Goal: Task Accomplishment & Management: Manage account settings

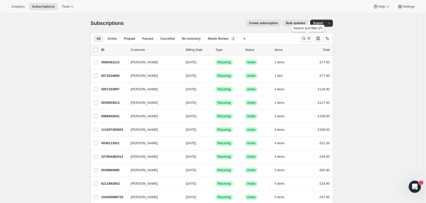
click at [304, 38] on icon "Search and filter results" at bounding box center [303, 38] width 5 height 5
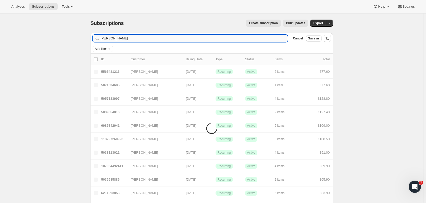
type input "[PERSON_NAME]"
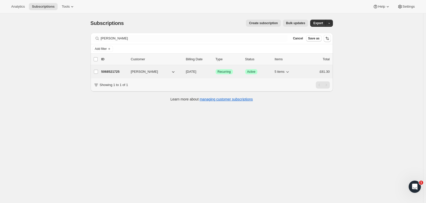
click at [113, 71] on p "5068521725" at bounding box center [113, 71] width 25 height 5
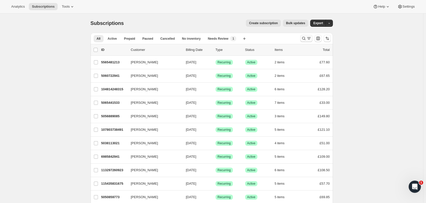
click at [305, 40] on icon "Search and filter results" at bounding box center [303, 38] width 3 height 3
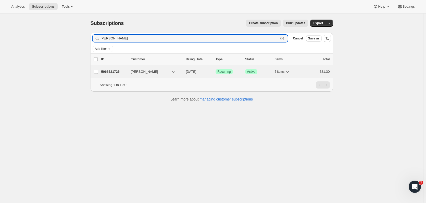
type input "[PERSON_NAME]"
click at [138, 70] on span "[PERSON_NAME]" at bounding box center [144, 71] width 27 height 5
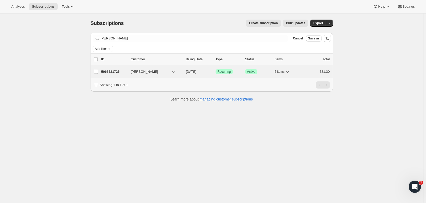
click at [117, 73] on p "5068521725" at bounding box center [113, 71] width 25 height 5
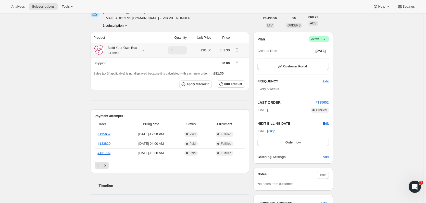
scroll to position [25, 0]
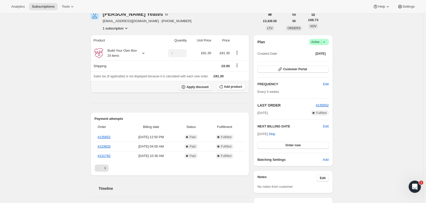
click at [204, 88] on span "Apply discount" at bounding box center [197, 87] width 22 height 4
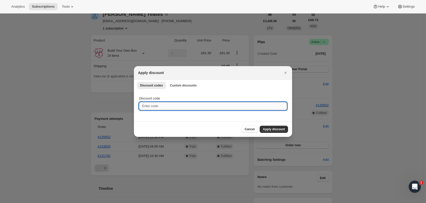
click at [159, 106] on input "Discount code" at bounding box center [213, 106] width 148 height 8
click at [183, 86] on span "Custom discounts" at bounding box center [183, 86] width 27 height 4
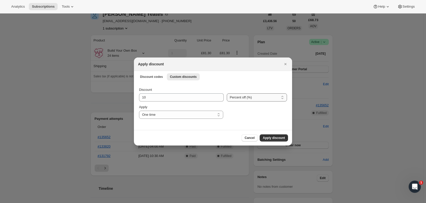
click at [241, 101] on select "Percent off (%) Amount off (£)" at bounding box center [257, 98] width 60 height 8
select select "fixed"
click at [227, 94] on select "Percent off (%) Amount off (£)" at bounding box center [257, 98] width 60 height 8
click at [268, 136] on button "Apply discount" at bounding box center [273, 138] width 28 height 7
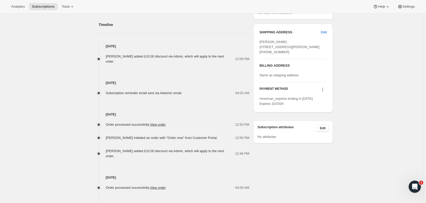
scroll to position [203, 0]
